Goal: Task Accomplishment & Management: Manage account settings

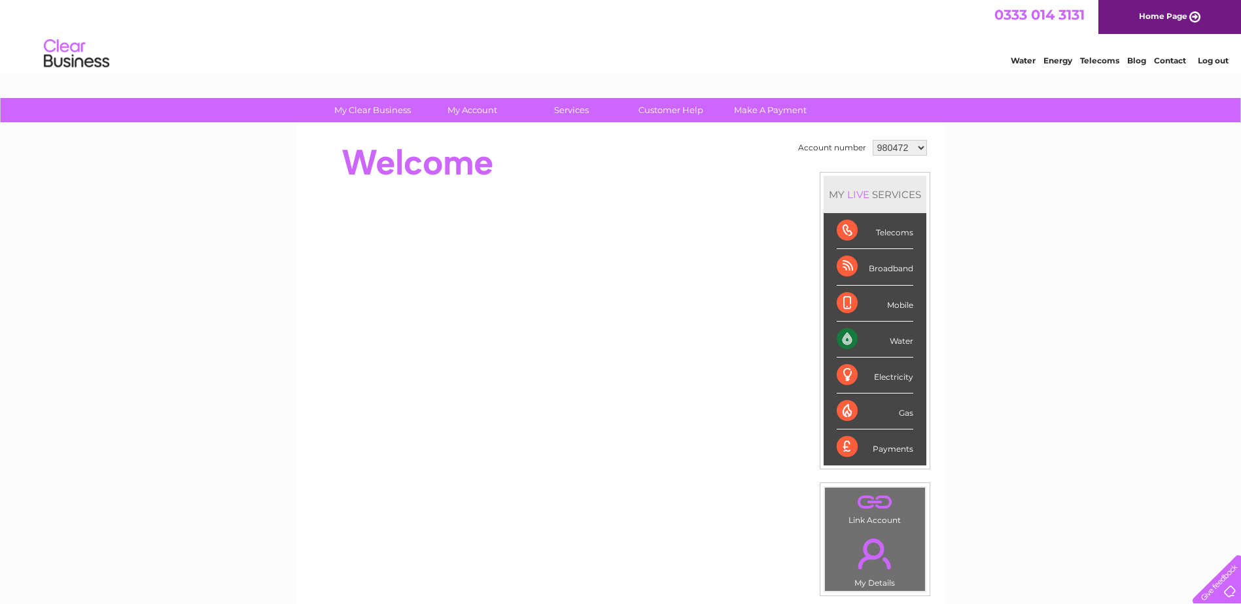
click at [894, 339] on div "Water" at bounding box center [875, 340] width 77 height 36
click at [845, 336] on div "Water" at bounding box center [875, 340] width 77 height 36
click at [917, 147] on select "980472 1090326" at bounding box center [900, 148] width 54 height 16
select select "1090326"
click at [873, 140] on select "980472 1090326" at bounding box center [900, 148] width 54 height 16
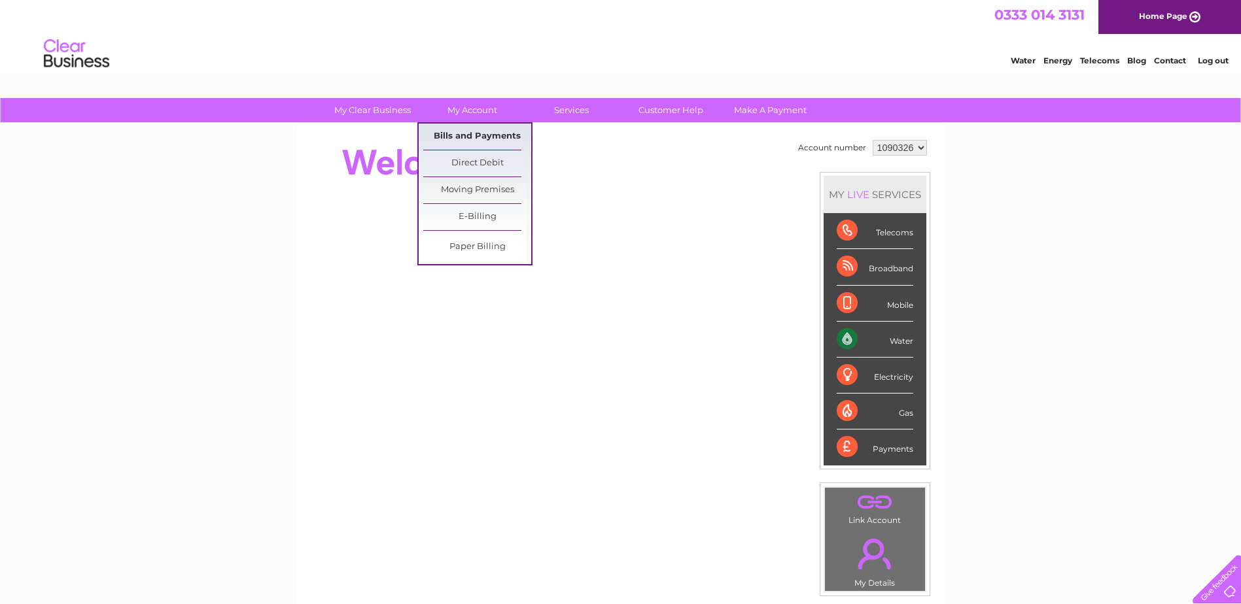
click at [478, 134] on link "Bills and Payments" at bounding box center [477, 137] width 108 height 26
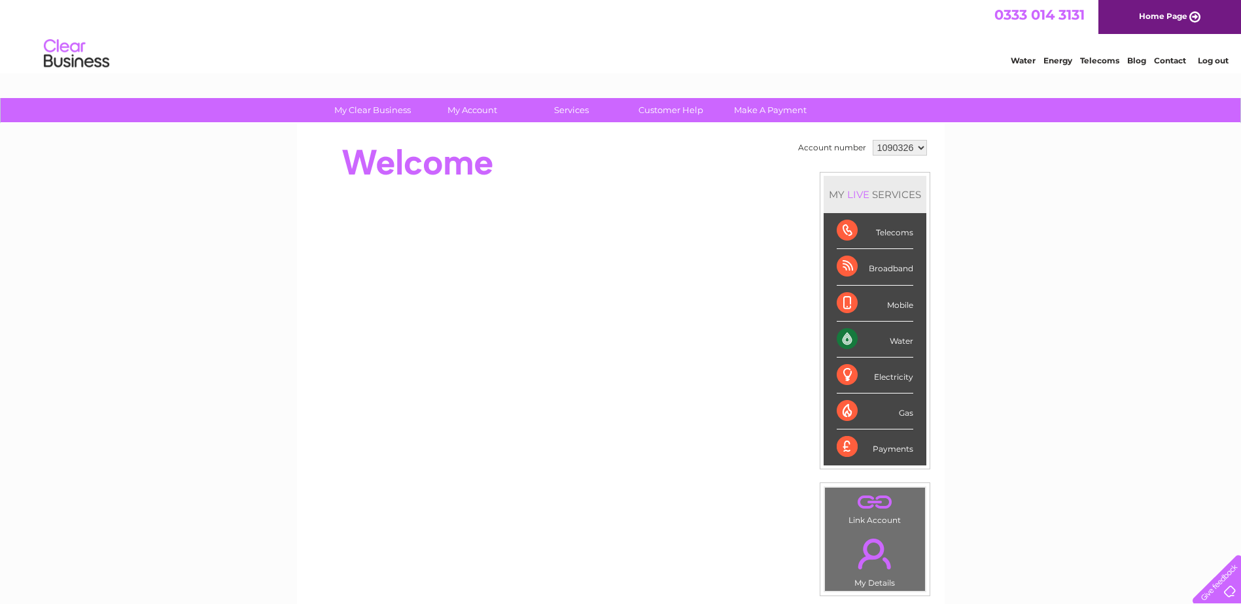
click at [888, 341] on div "Water" at bounding box center [875, 340] width 77 height 36
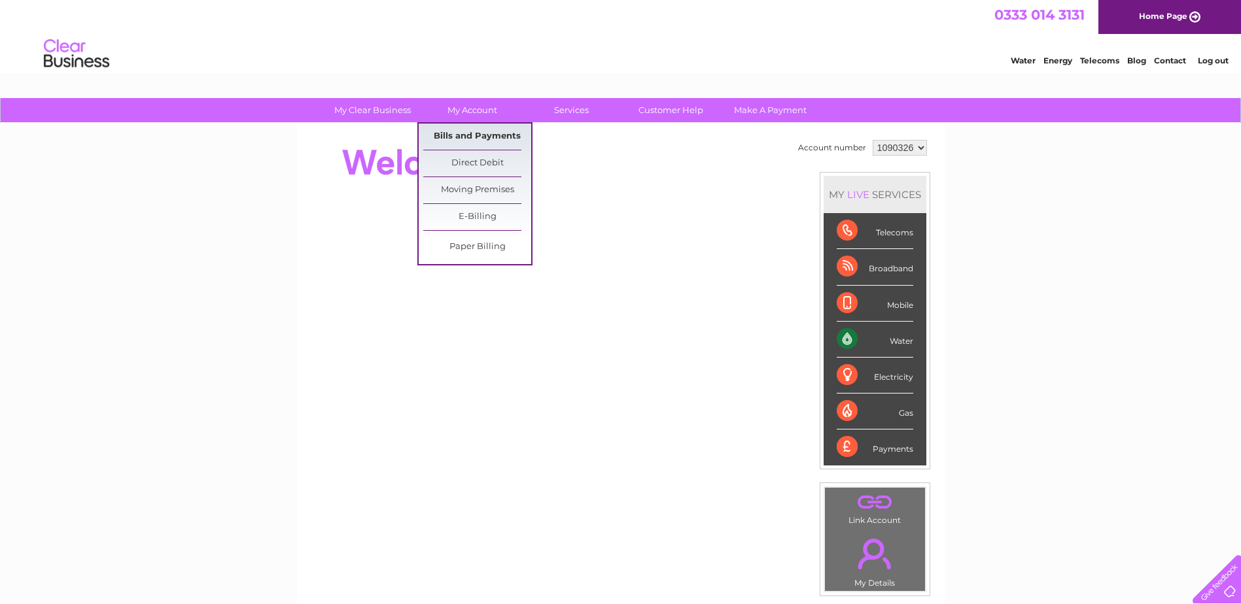
click at [456, 135] on link "Bills and Payments" at bounding box center [477, 137] width 108 height 26
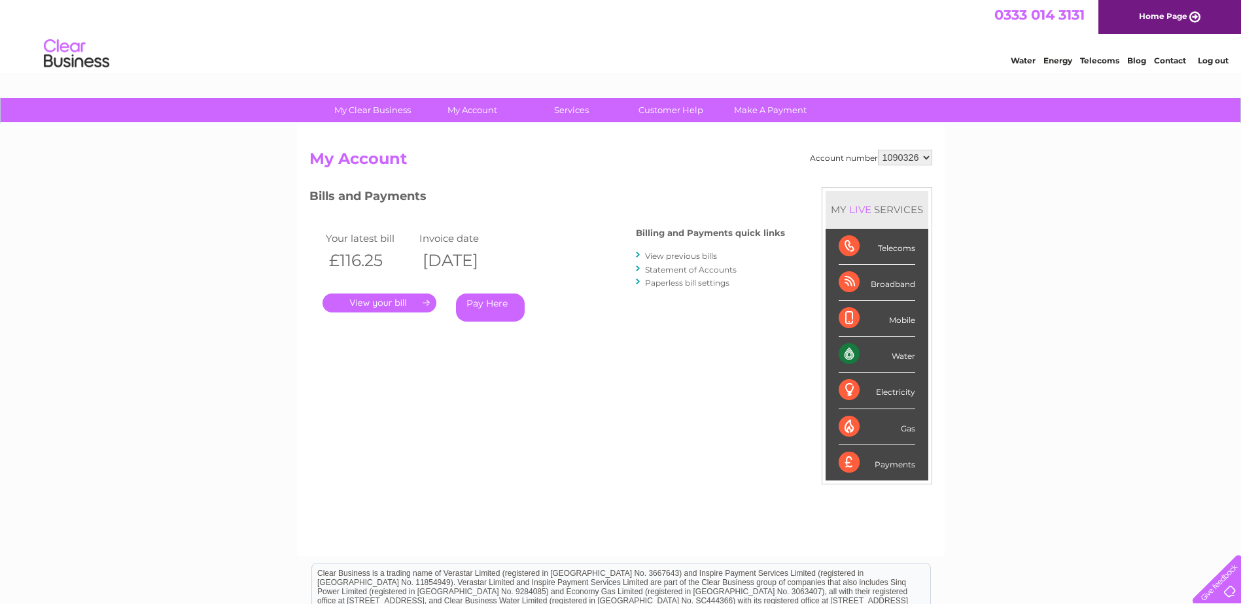
click at [402, 305] on link "." at bounding box center [379, 303] width 114 height 19
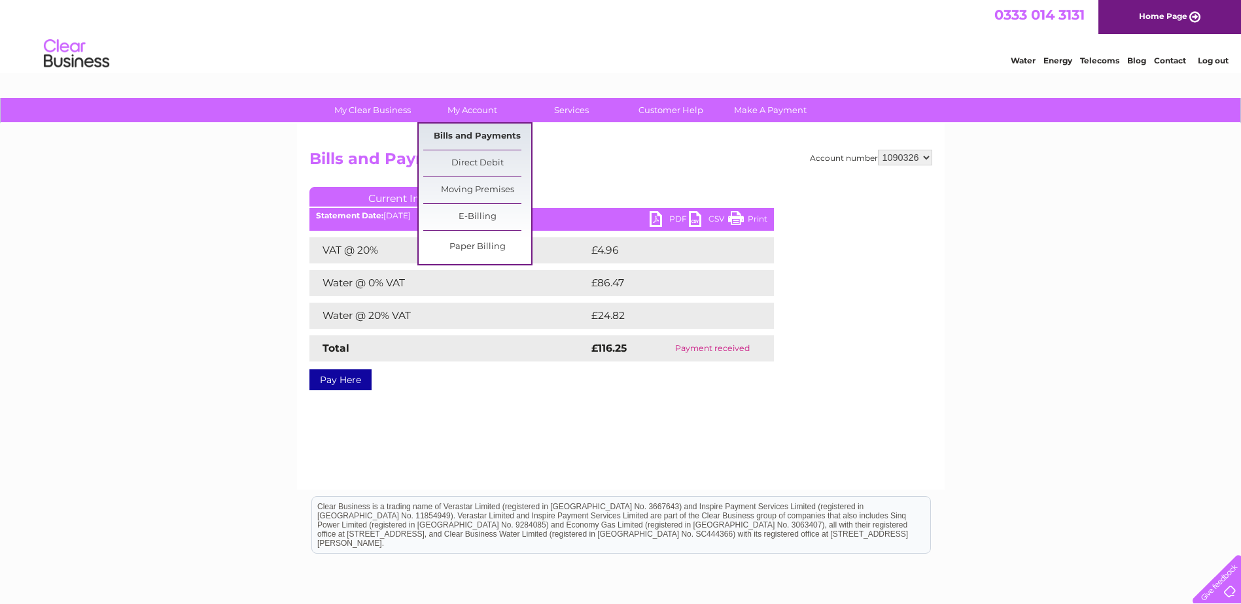
click at [481, 133] on link "Bills and Payments" at bounding box center [477, 137] width 108 height 26
